Goal: Obtain resource: Obtain resource

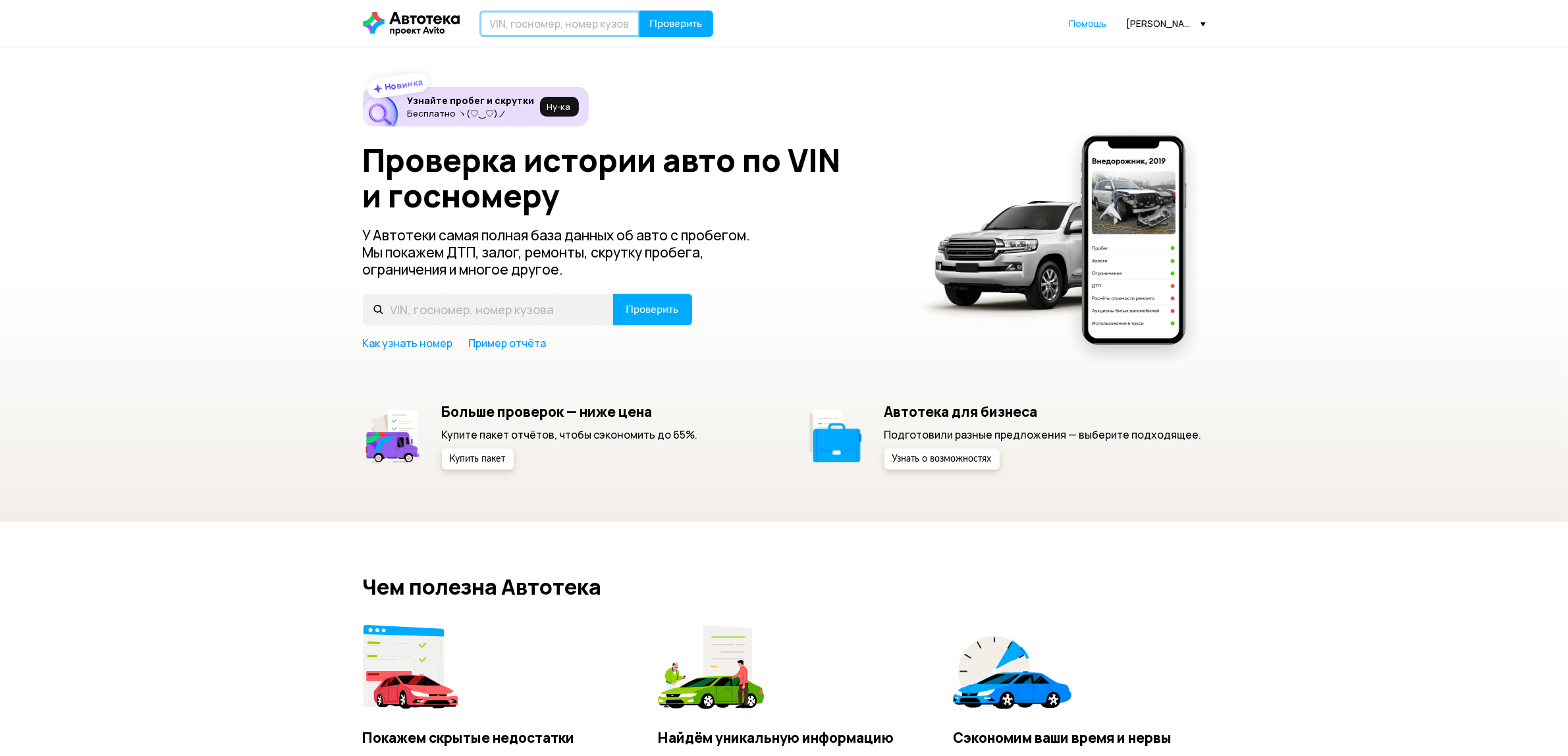
drag, startPoint x: 0, startPoint y: 0, endPoint x: 539, endPoint y: 25, distance: 539.6
click at [539, 25] on input "text" at bounding box center [560, 24] width 160 height 26
click at [578, 17] on input "text" at bounding box center [560, 24] width 160 height 26
paste input "[VEHICLE_IDENTIFICATION_NUMBER]"
type input "[VEHICLE_IDENTIFICATION_NUMBER]"
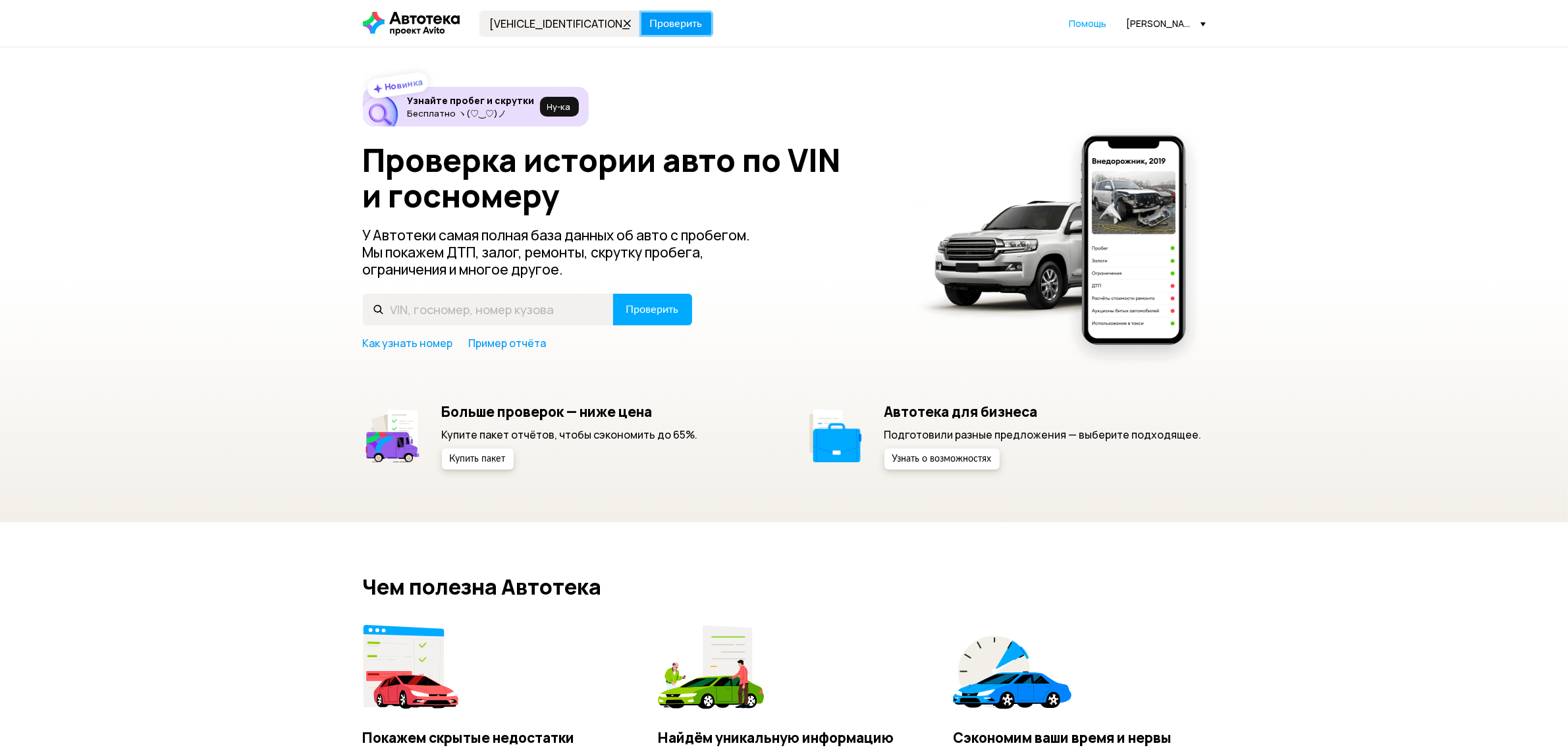
click at [679, 28] on span "Проверить" at bounding box center [677, 24] width 53 height 11
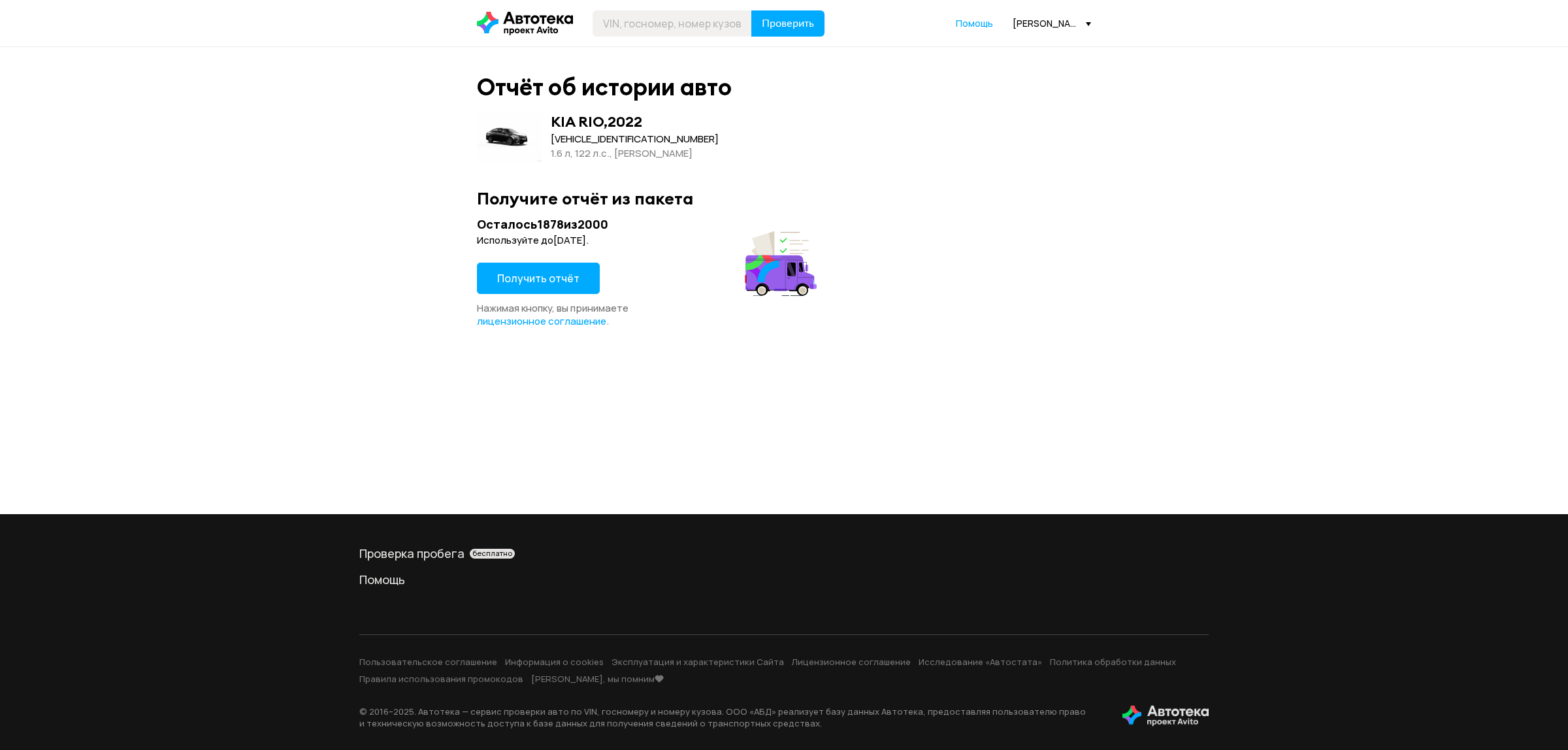
click at [510, 269] on button "Получить отчёт" at bounding box center [538, 278] width 123 height 32
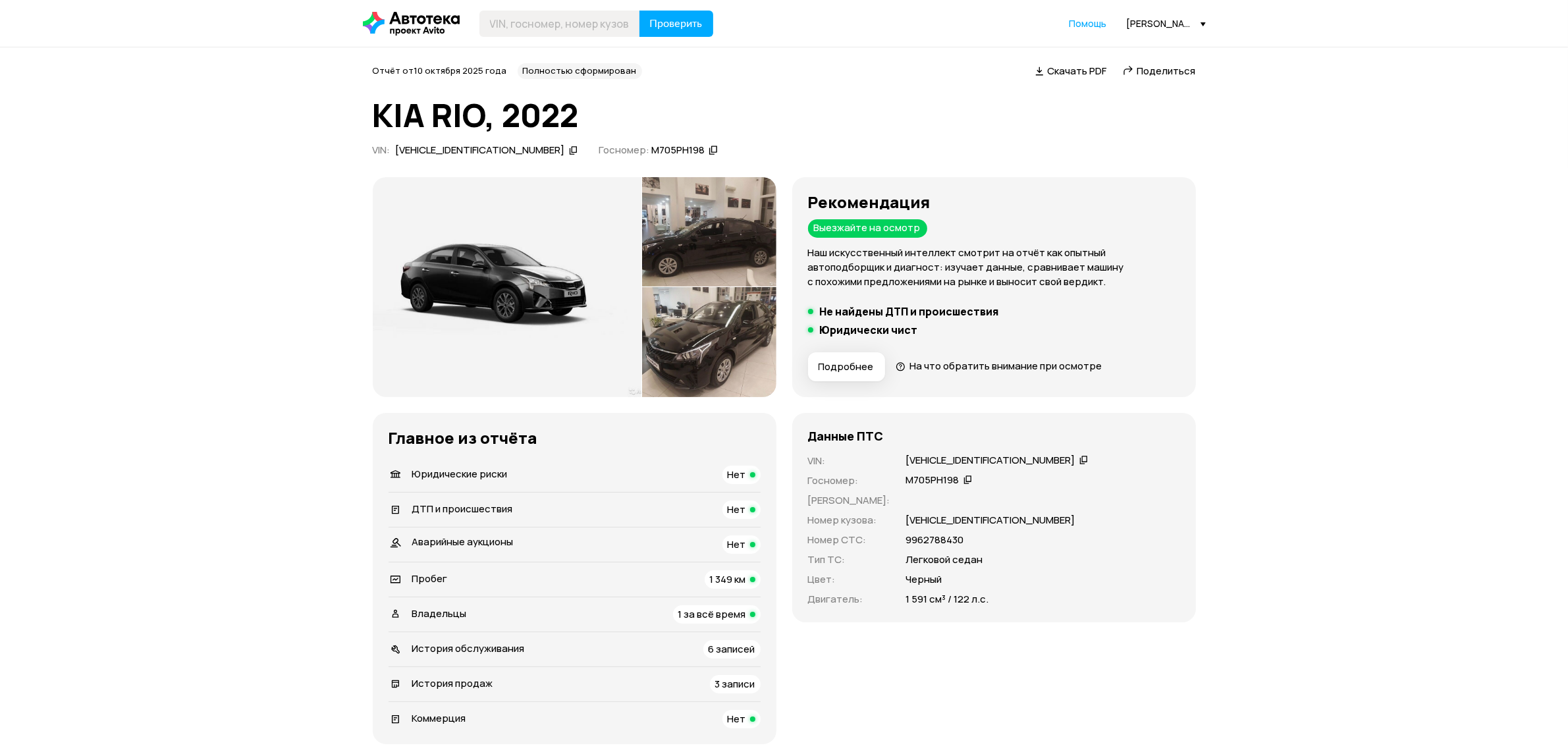
click at [1084, 76] on span "Скачать PDF" at bounding box center [1078, 71] width 59 height 14
